Goal: Task Accomplishment & Management: Manage account settings

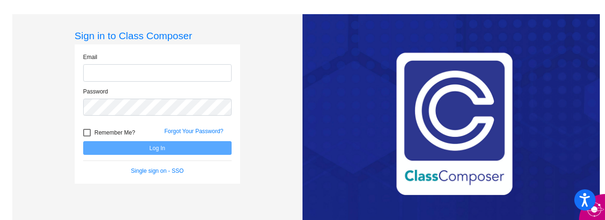
type input "[EMAIL_ADDRESS][DOMAIN_NAME]"
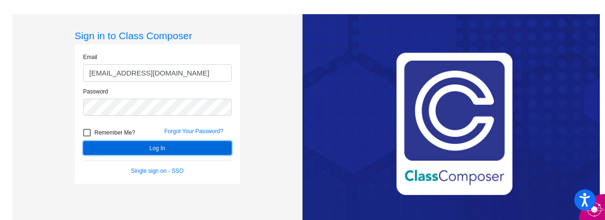
click at [165, 147] on button "Log In" at bounding box center [157, 148] width 148 height 14
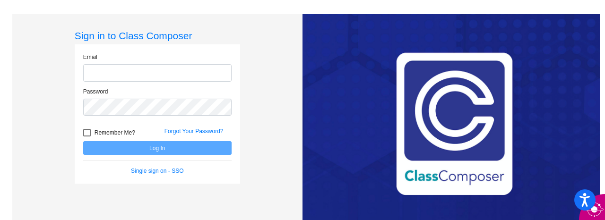
type input "[EMAIL_ADDRESS][DOMAIN_NAME]"
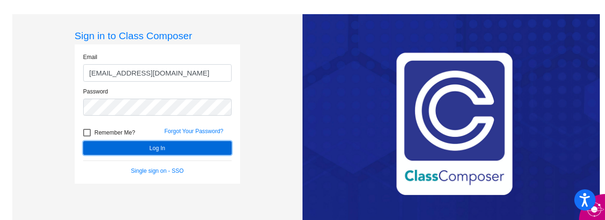
click at [135, 149] on button "Log In" at bounding box center [157, 148] width 148 height 14
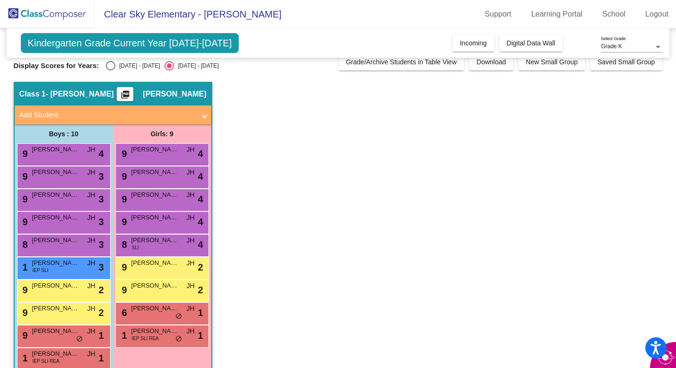
scroll to position [13, 0]
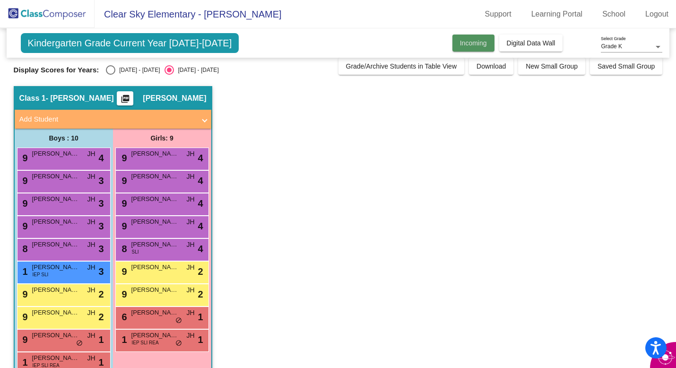
click at [468, 42] on span "Incoming" at bounding box center [473, 43] width 27 height 8
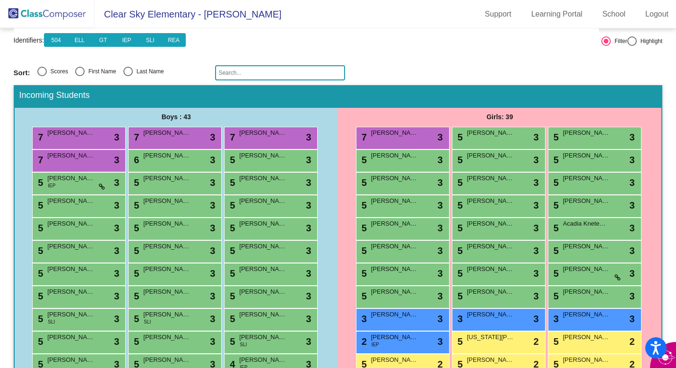
scroll to position [79, 0]
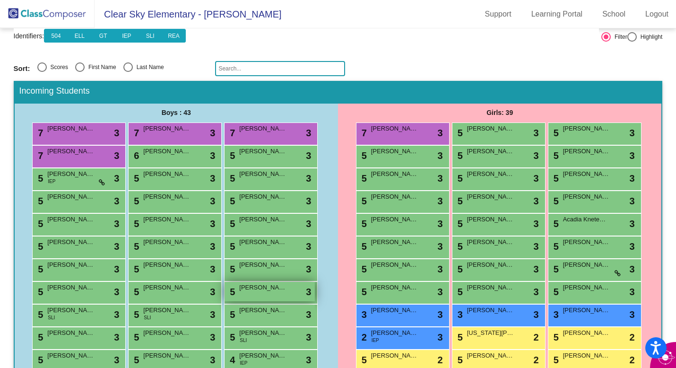
click at [277, 220] on span "[PERSON_NAME] [PERSON_NAME]" at bounding box center [262, 287] width 47 height 9
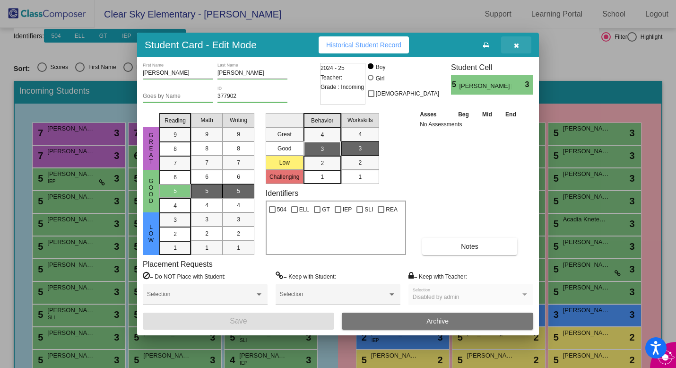
click at [517, 47] on icon "button" at bounding box center [516, 45] width 5 height 7
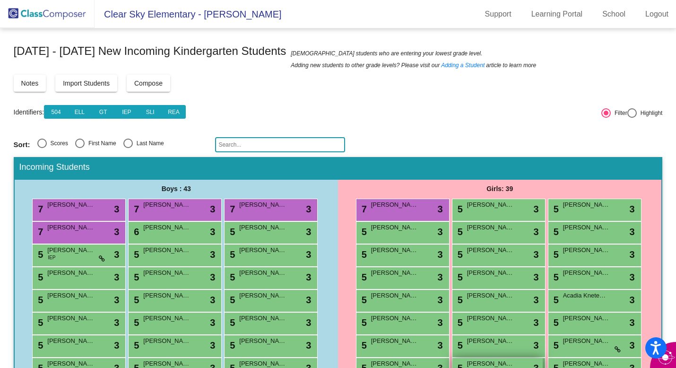
scroll to position [0, 0]
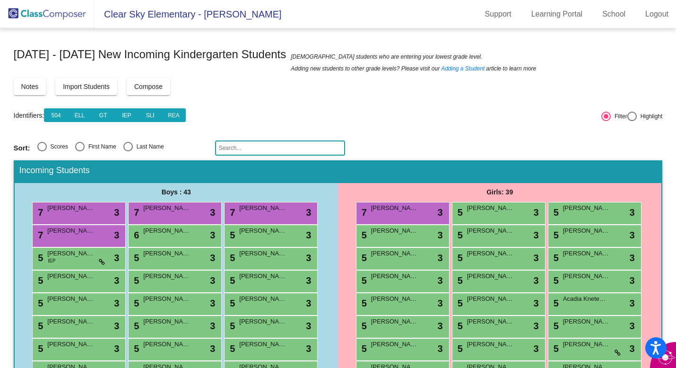
click at [150, 16] on span "Clear Sky Elementary - [PERSON_NAME]" at bounding box center [188, 14] width 187 height 15
click at [31, 16] on img at bounding box center [47, 14] width 95 height 28
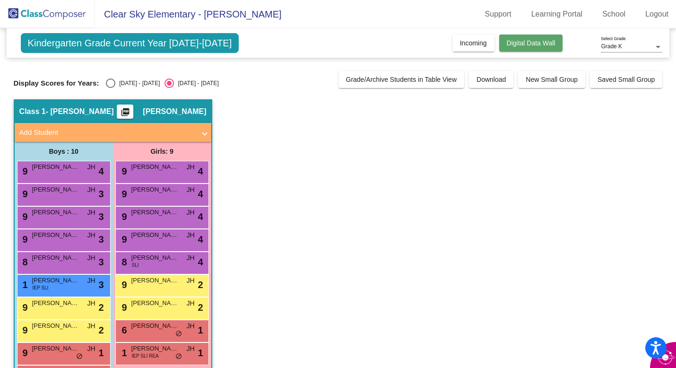
click at [550, 42] on span "Digital Data Wall" at bounding box center [531, 43] width 49 height 8
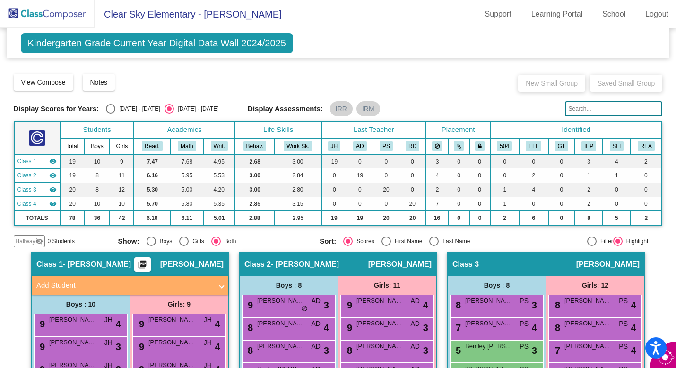
click at [78, 13] on img at bounding box center [47, 14] width 95 height 28
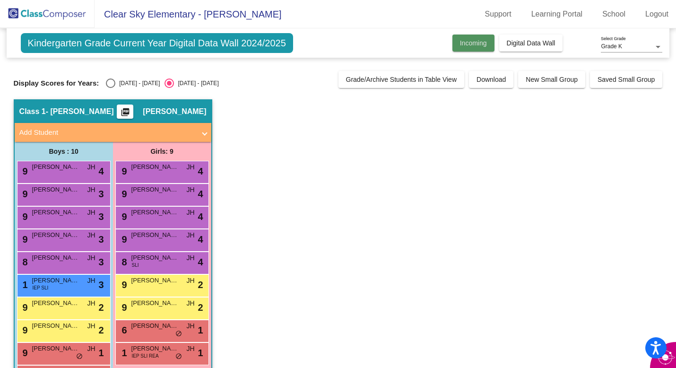
click at [468, 45] on span "Incoming" at bounding box center [473, 43] width 27 height 8
